Goal: Transaction & Acquisition: Download file/media

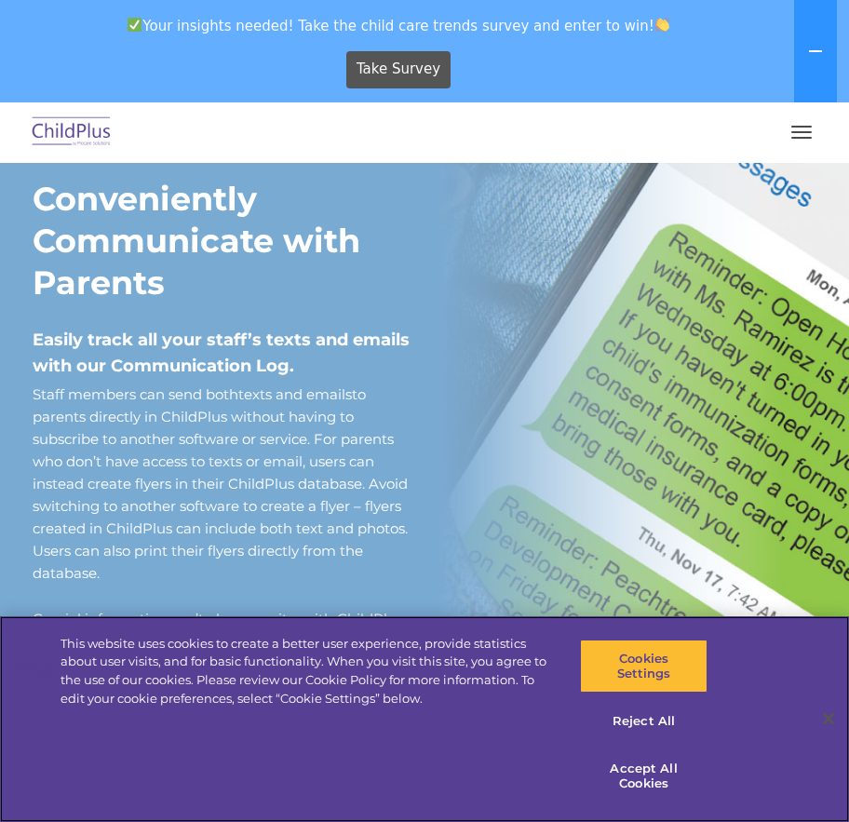
scroll to position [1532, 0]
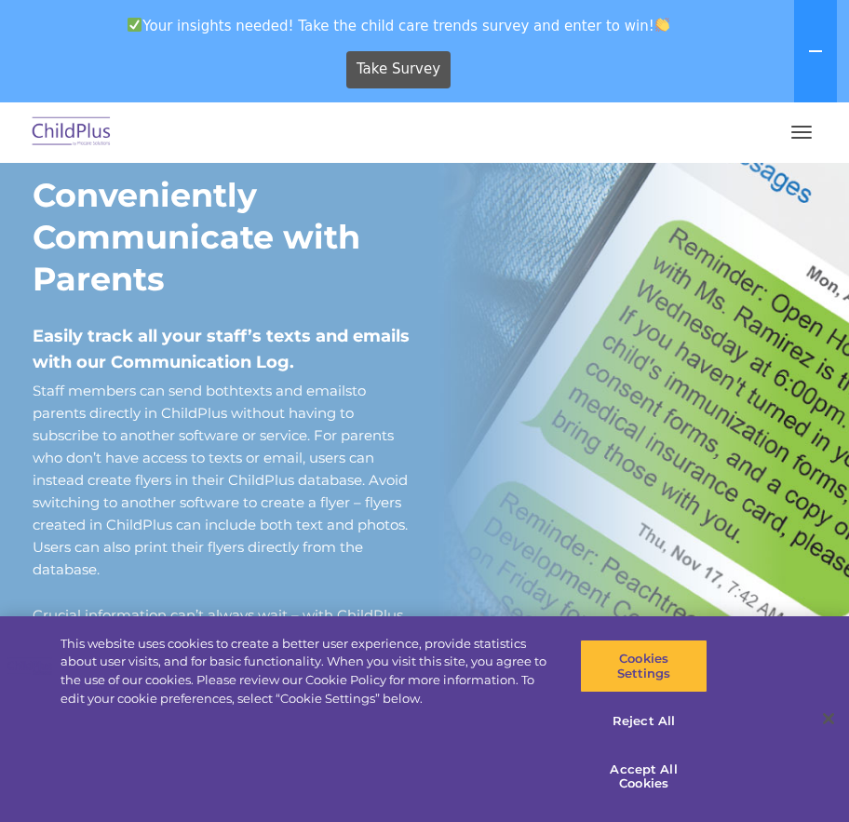
click at [804, 128] on button "button" at bounding box center [801, 132] width 39 height 30
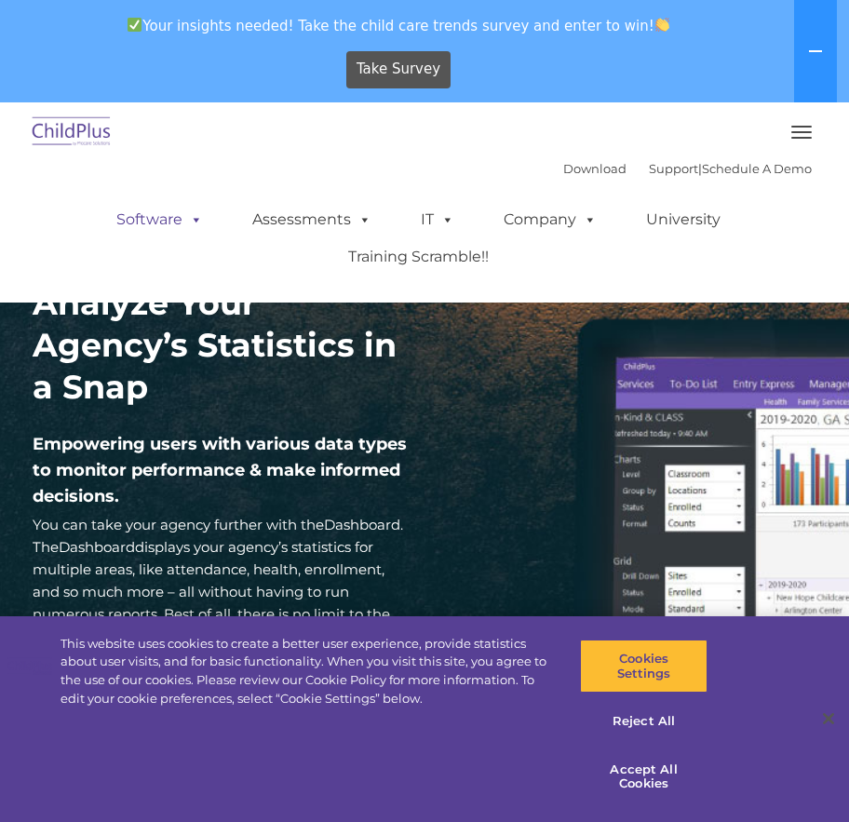
scroll to position [2681, 0]
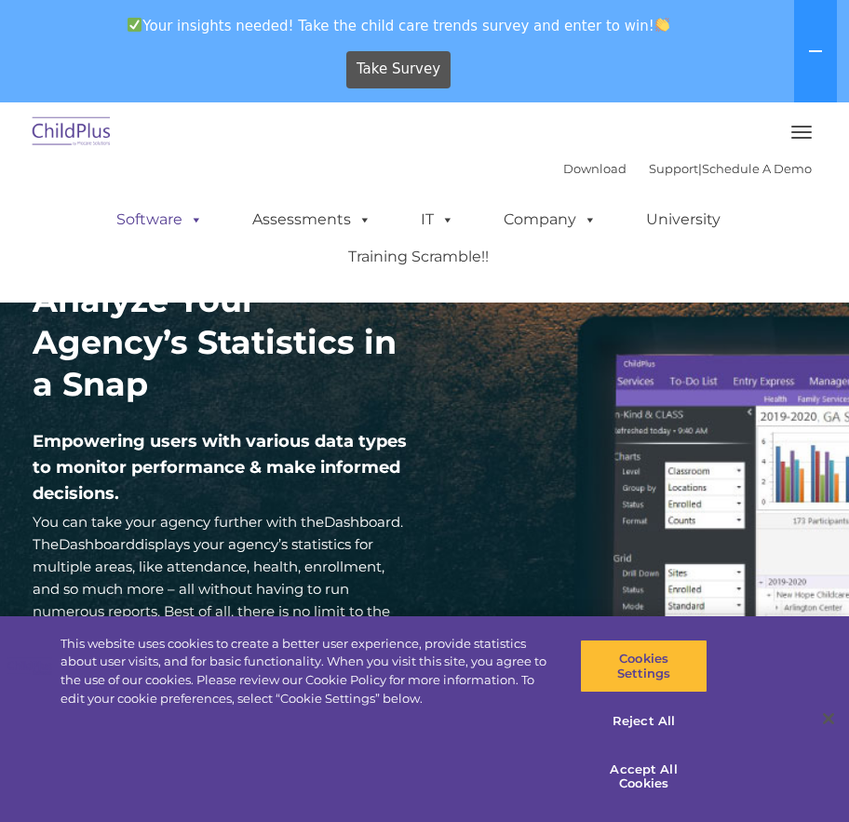
click at [136, 222] on link "Software" at bounding box center [160, 219] width 124 height 37
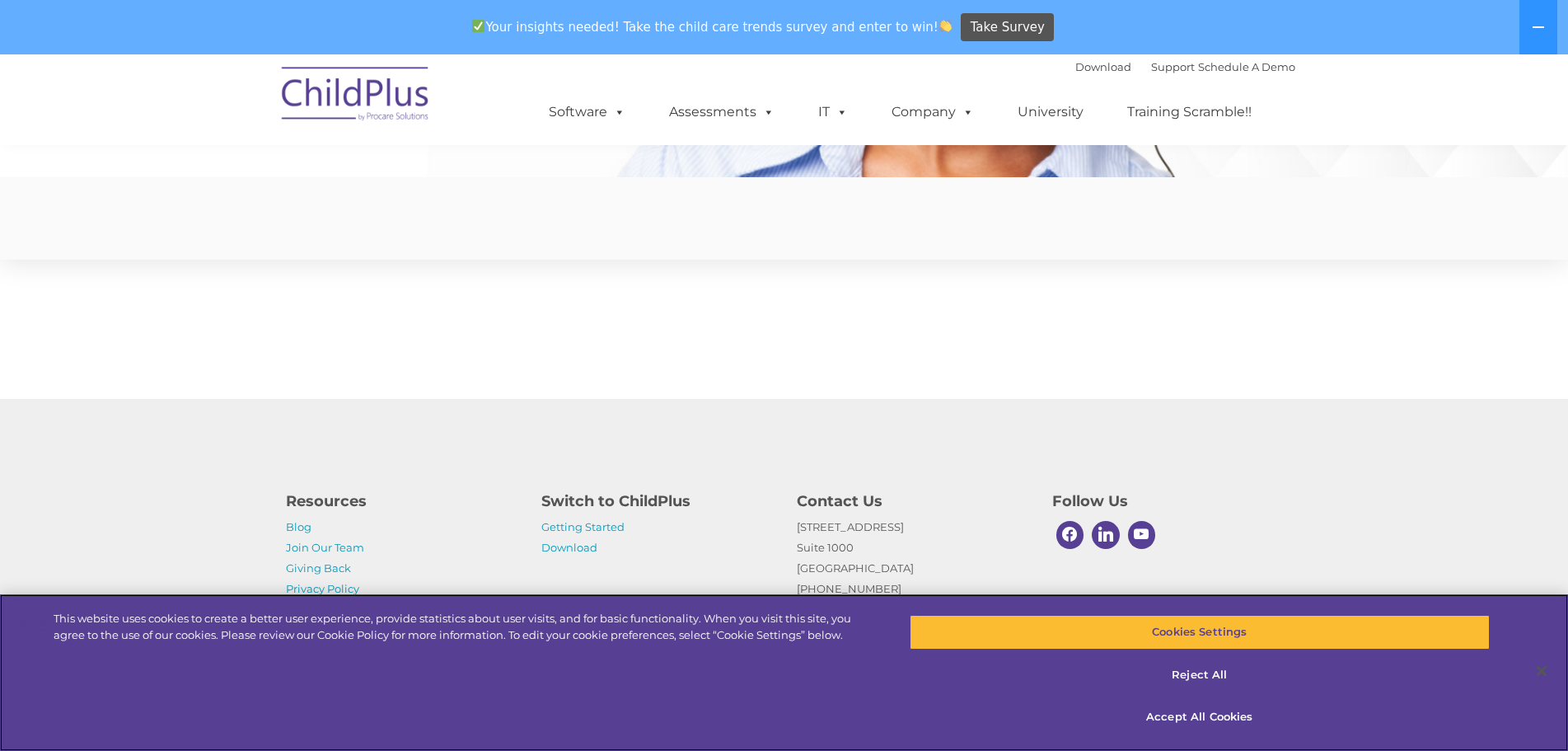
scroll to position [4158, 0]
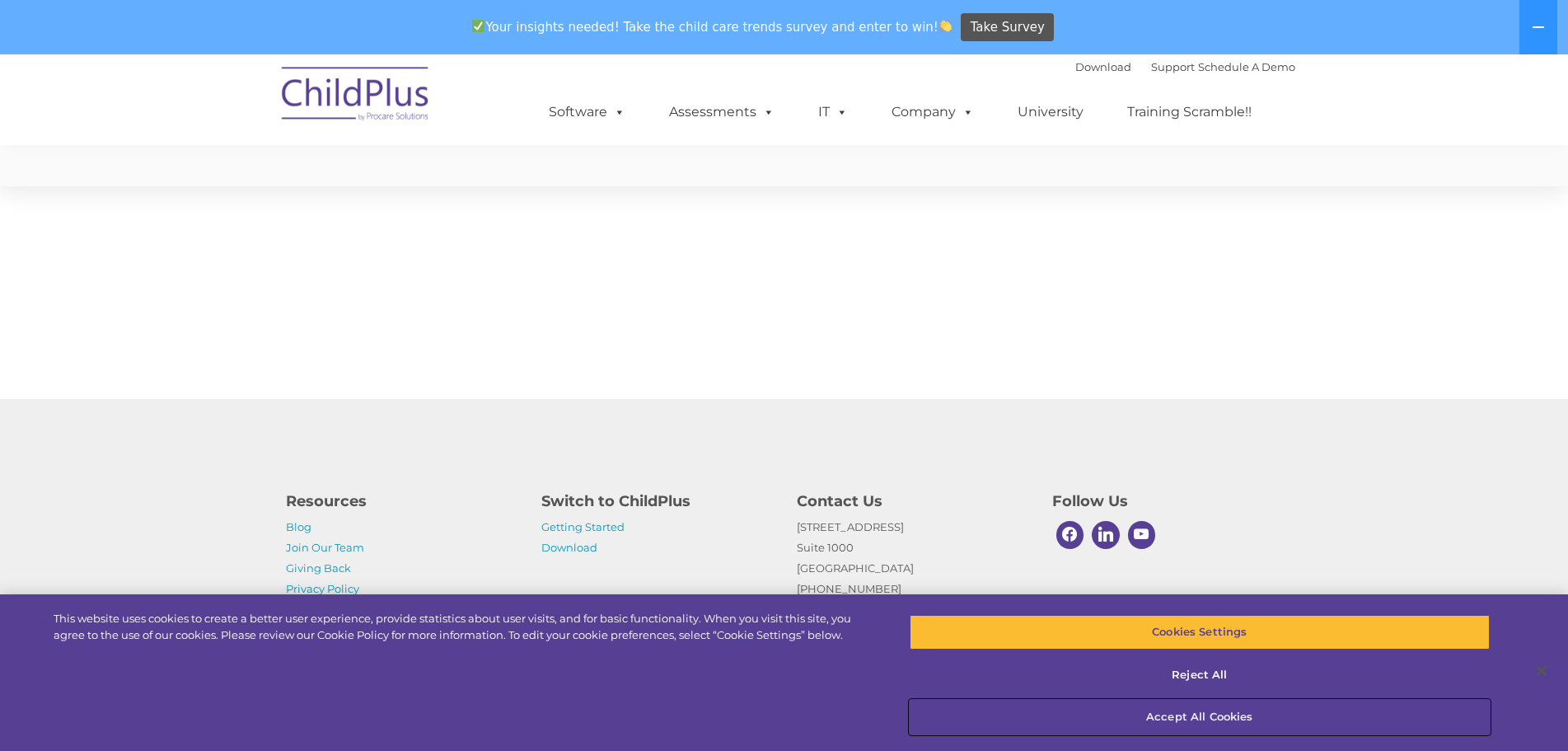
click at [751, 712] on button "Accept All Cookies" at bounding box center [1200, 716] width 580 height 35
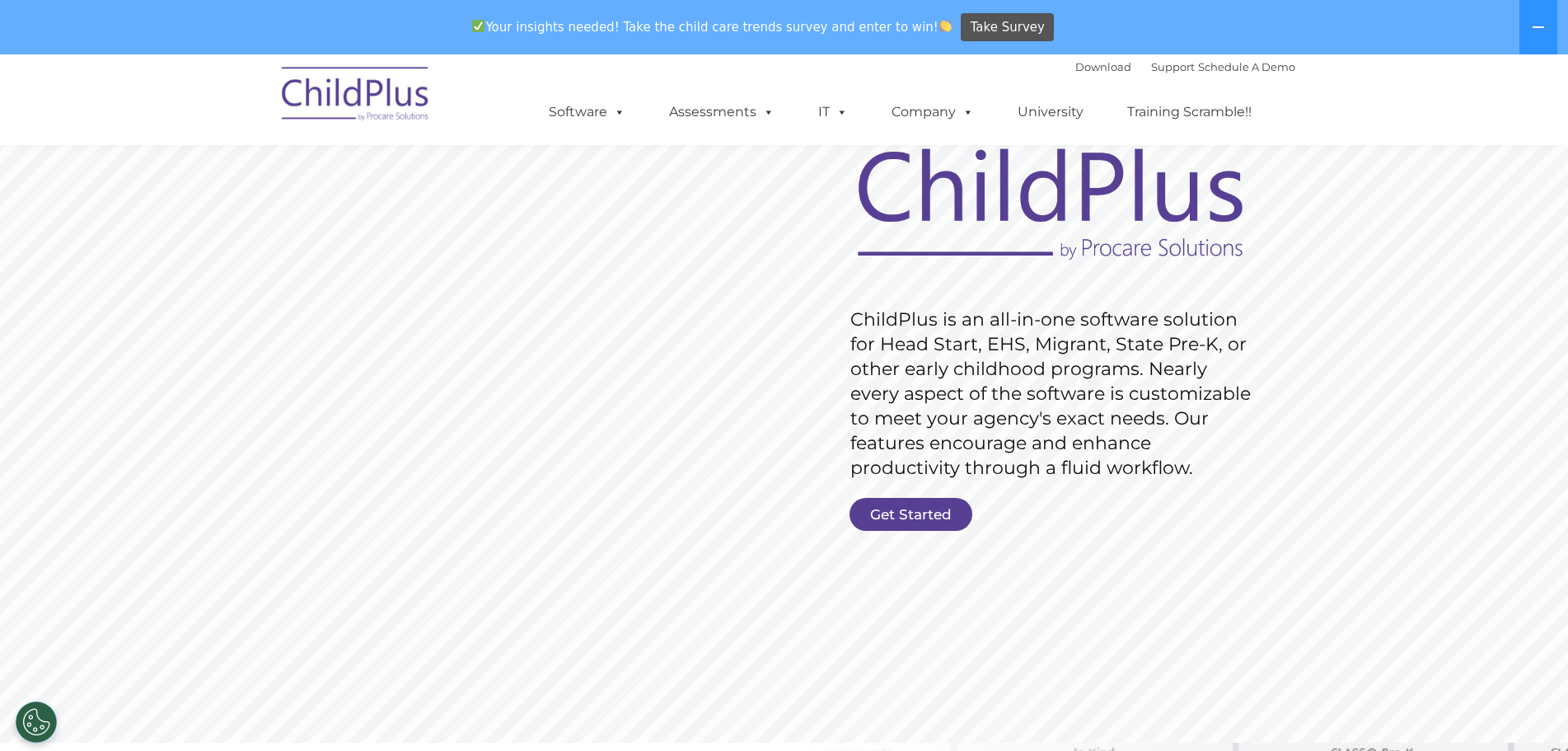
scroll to position [0, 0]
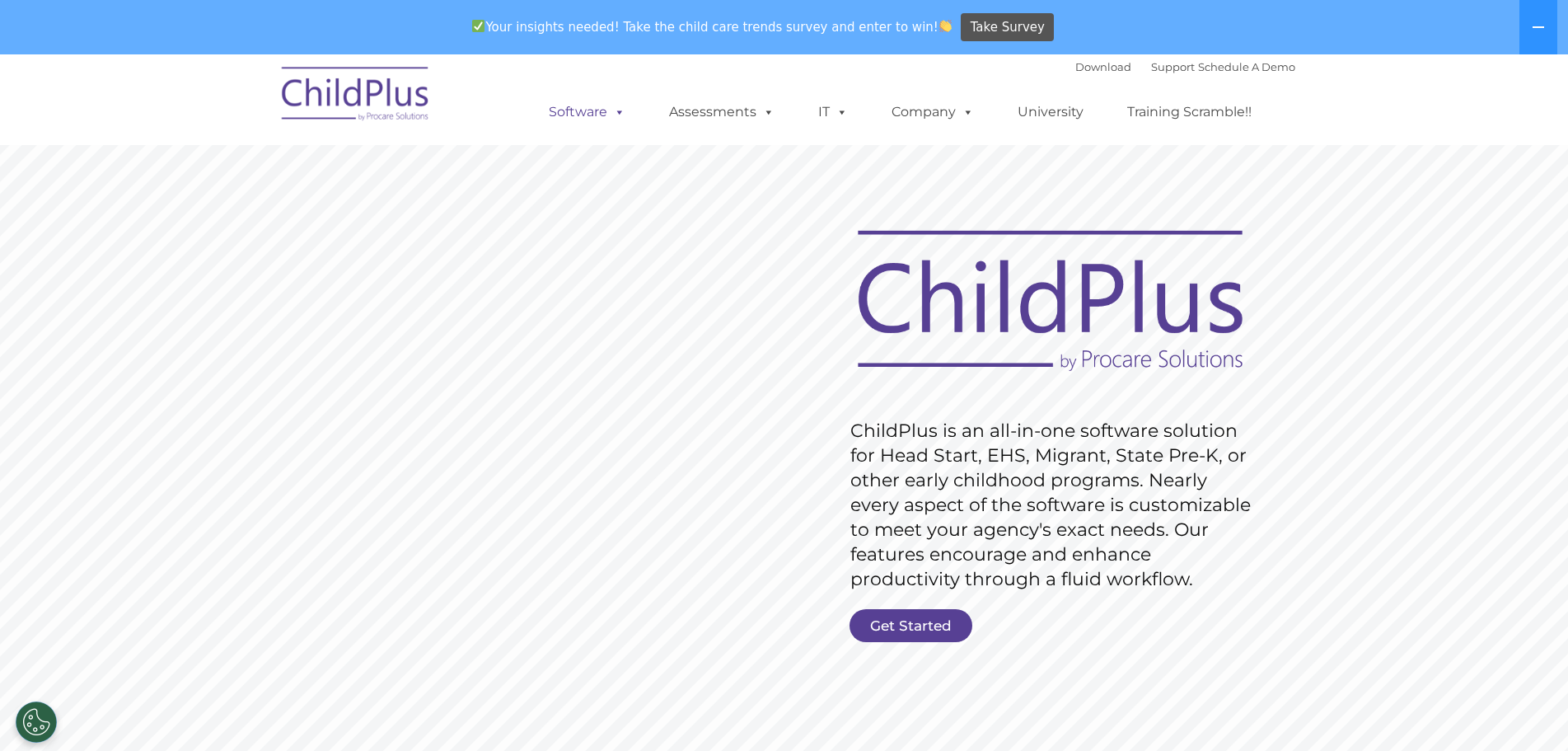
click at [560, 112] on link "Software" at bounding box center [587, 112] width 110 height 33
click at [751, 57] on div "Download Support | Schedule A Demo " at bounding box center [1186, 66] width 220 height 25
click at [751, 61] on link "Download" at bounding box center [1103, 66] width 56 height 13
